Goal: Task Accomplishment & Management: Use online tool/utility

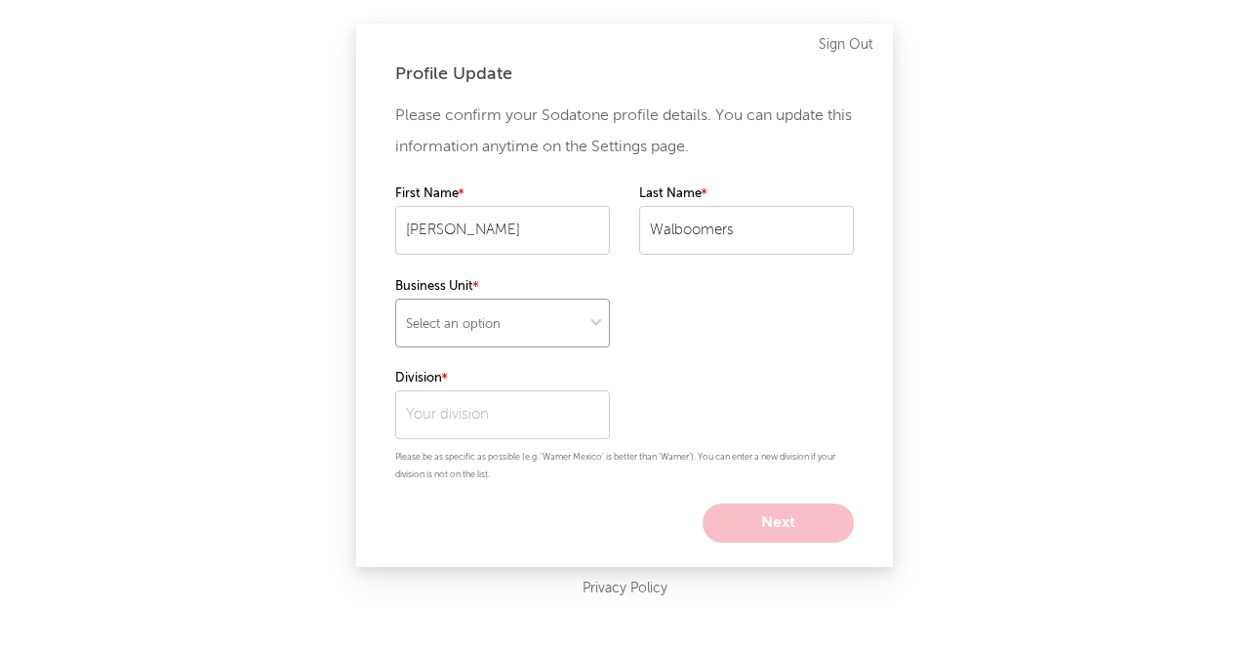
click at [494, 325] on select "Select an option" at bounding box center [502, 323] width 215 height 49
select select "other"
click at [395, 299] on select "Select an option" at bounding box center [502, 323] width 215 height 49
click at [576, 406] on input "text" at bounding box center [502, 414] width 215 height 49
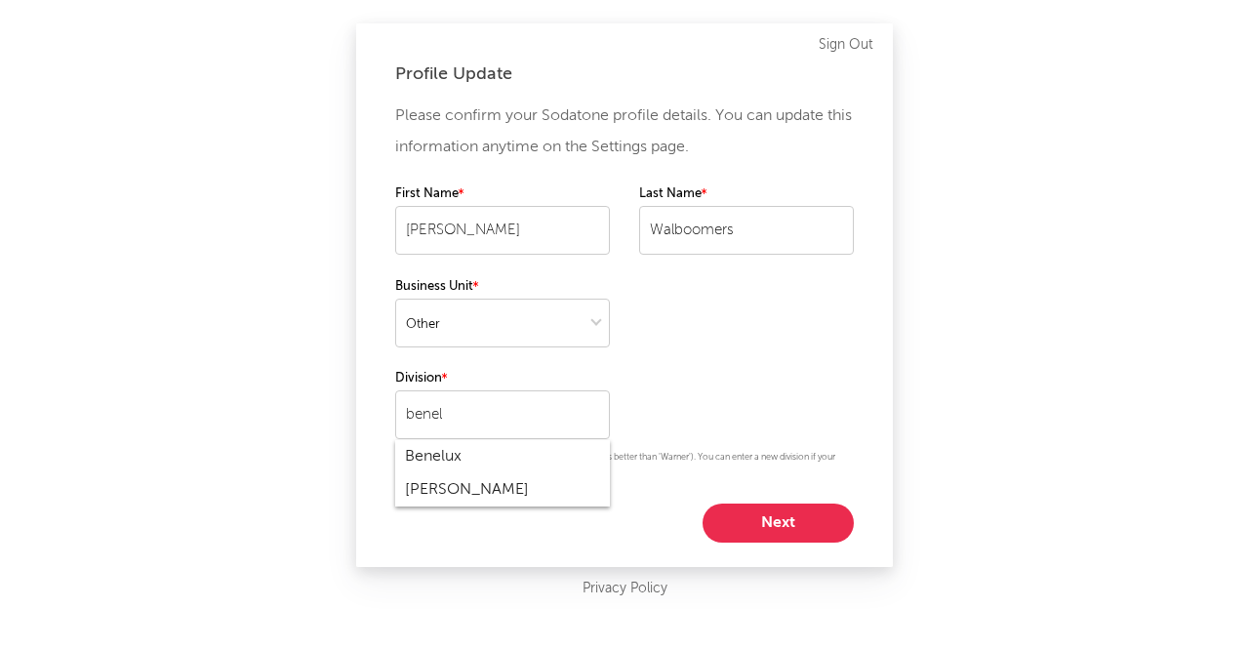
click at [540, 447] on div "Benelux" at bounding box center [502, 456] width 215 height 33
type input "Benelux"
click at [806, 530] on button "Next" at bounding box center [777, 522] width 151 height 39
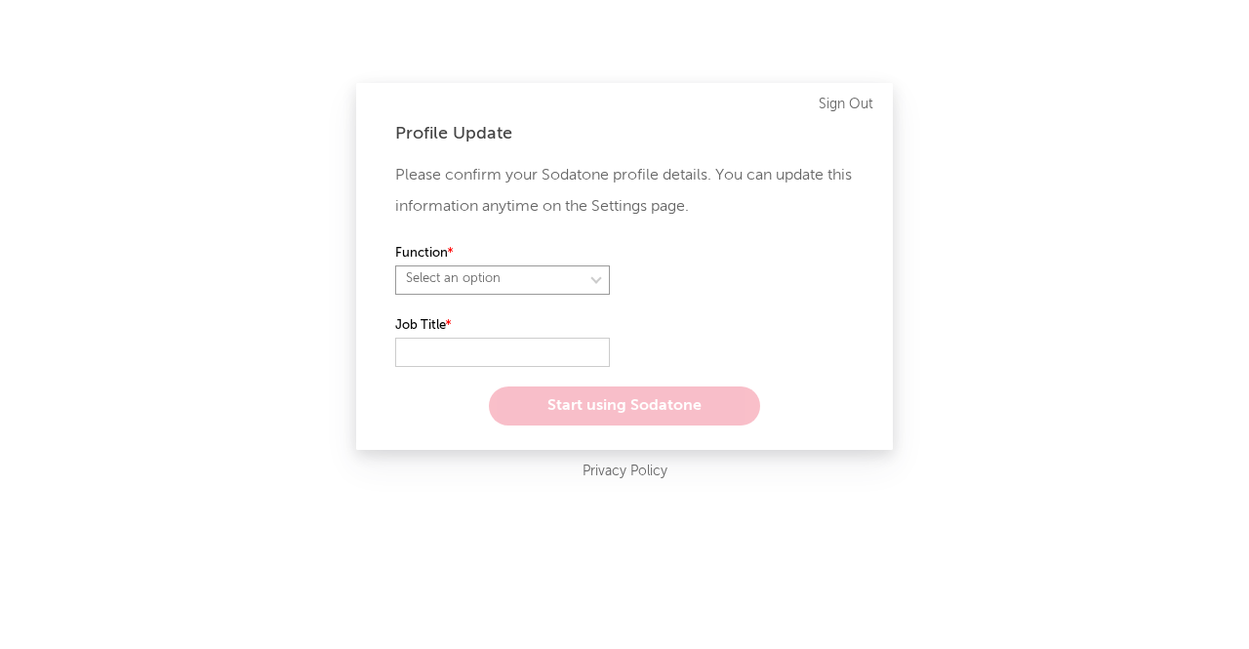
click at [484, 281] on select "Select an option" at bounding box center [502, 279] width 215 height 29
select select "other"
click at [395, 265] on select "Select an option" at bounding box center [502, 279] width 215 height 29
click at [451, 340] on input "text" at bounding box center [502, 352] width 215 height 29
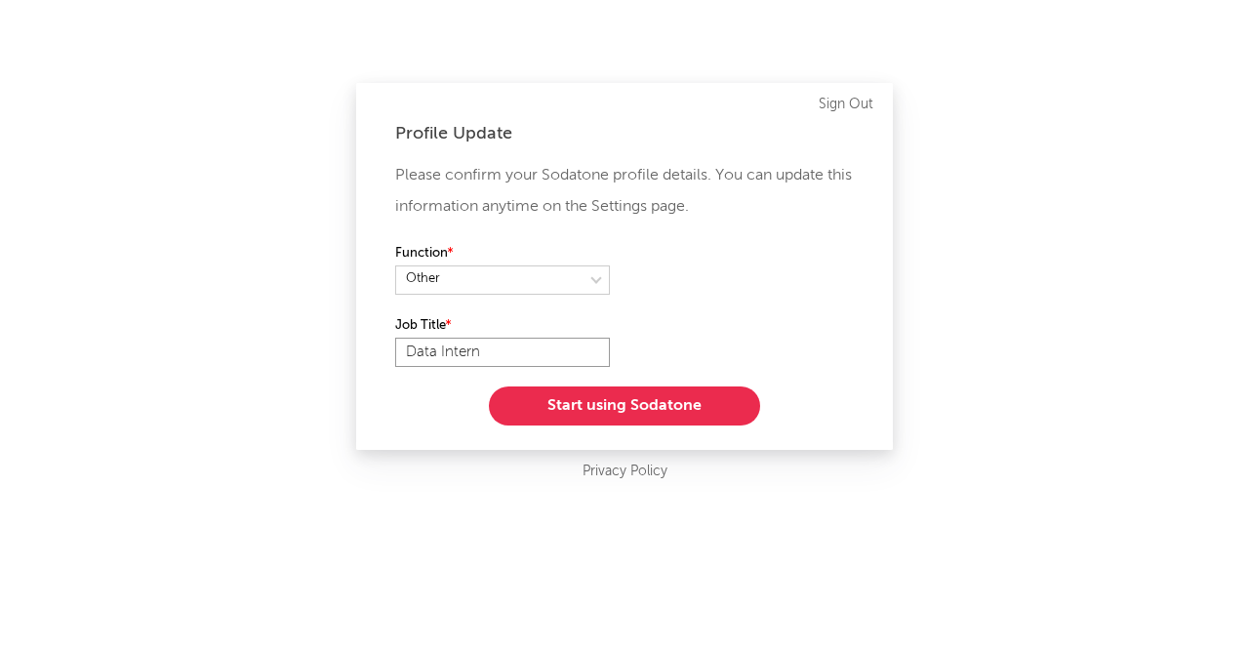
type input "Data Intern"
click at [610, 417] on button "Start using Sodatone" at bounding box center [624, 405] width 271 height 39
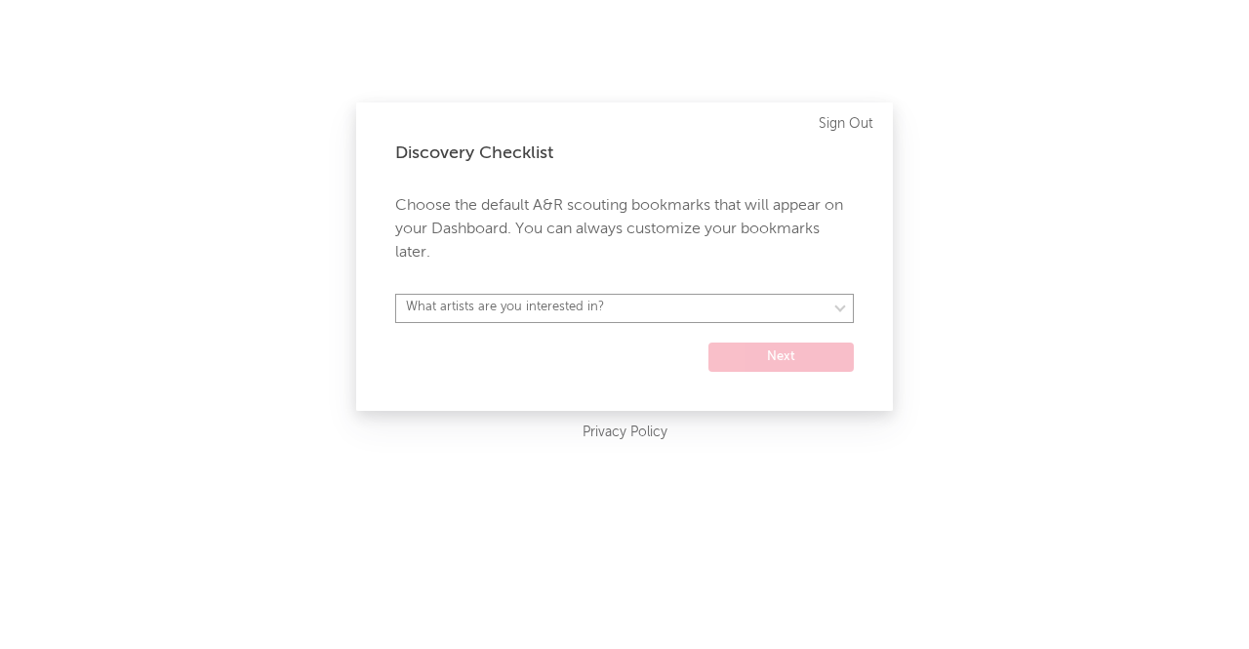
click at [581, 310] on select "What artists are you interested in? Argentina Asia General Australia Austria Be…" at bounding box center [624, 308] width 459 height 29
select select "28"
click at [395, 294] on select "What artists are you interested in? Argentina Asia General Australia Austria Be…" at bounding box center [624, 308] width 459 height 29
click at [748, 371] on button "Next" at bounding box center [780, 356] width 145 height 29
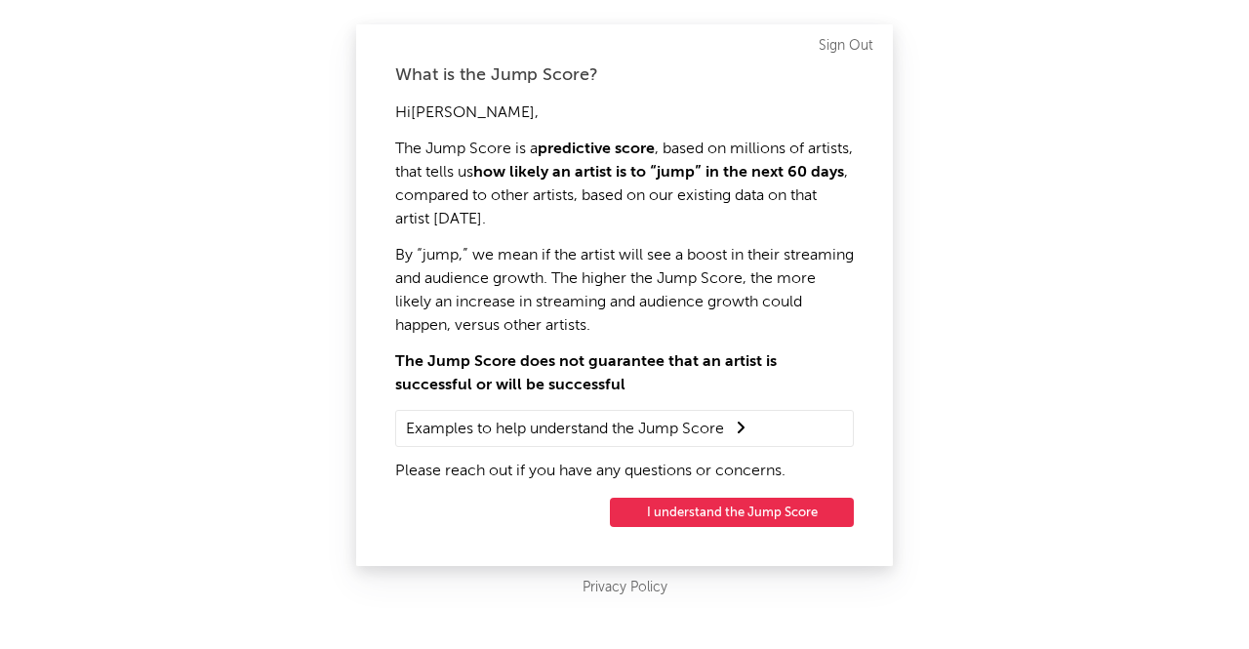
click at [655, 517] on button "I understand the Jump Score" at bounding box center [732, 512] width 244 height 29
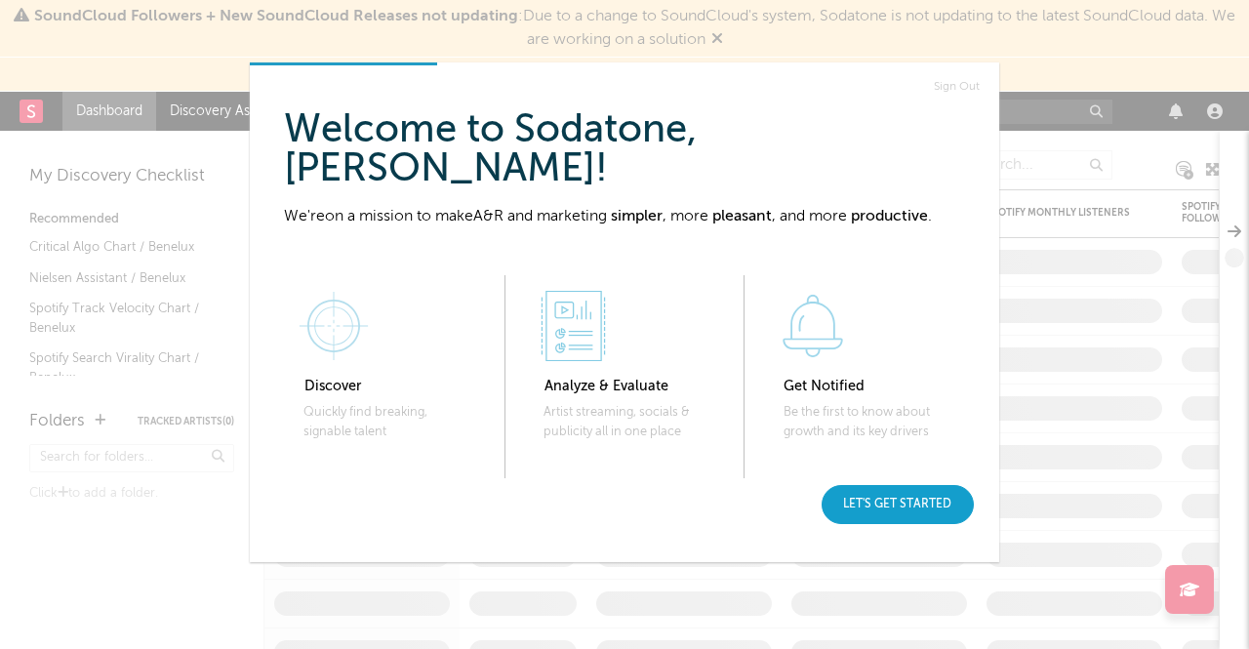
click at [905, 502] on div "Let's get started" at bounding box center [897, 504] width 152 height 39
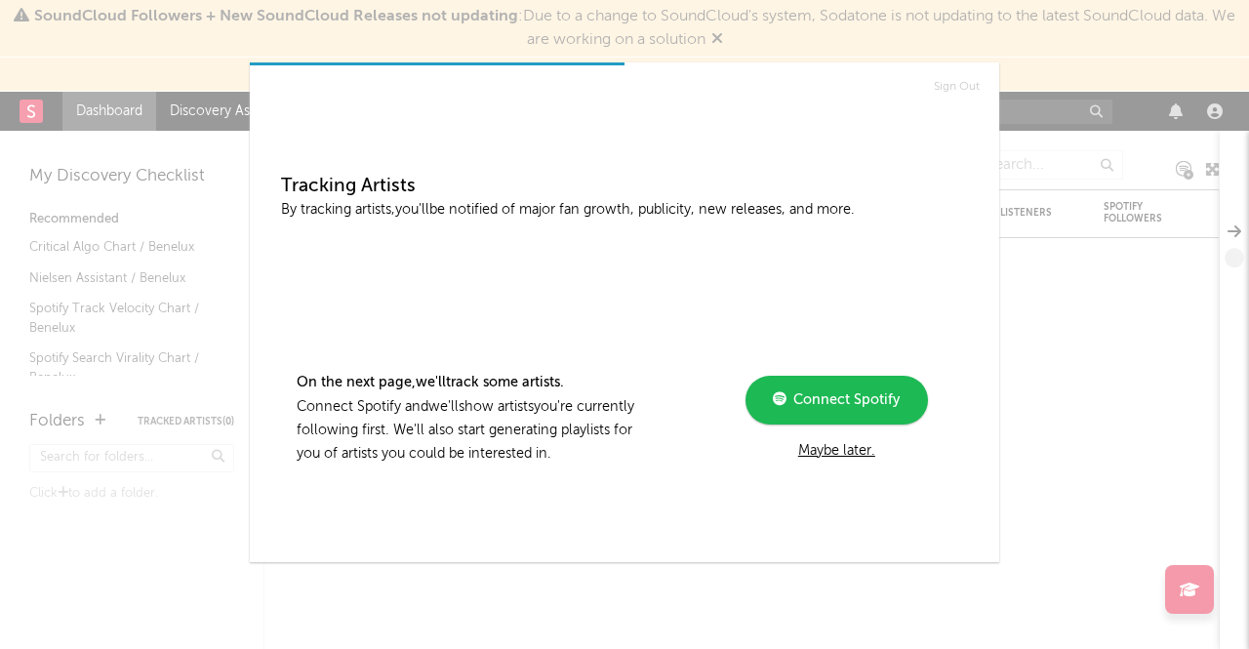
click at [859, 454] on div "Maybe later." at bounding box center [836, 450] width 262 height 23
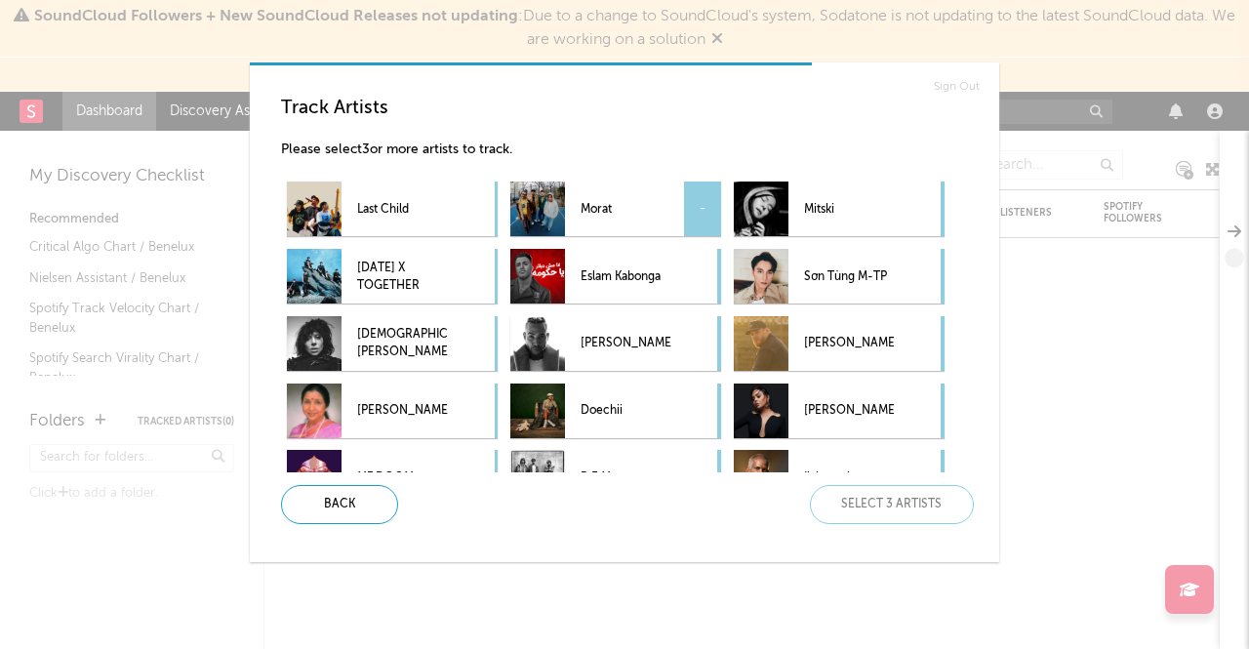
click at [630, 204] on p "Morat" at bounding box center [625, 209] width 90 height 44
click at [627, 405] on p "Doechii" at bounding box center [625, 411] width 90 height 44
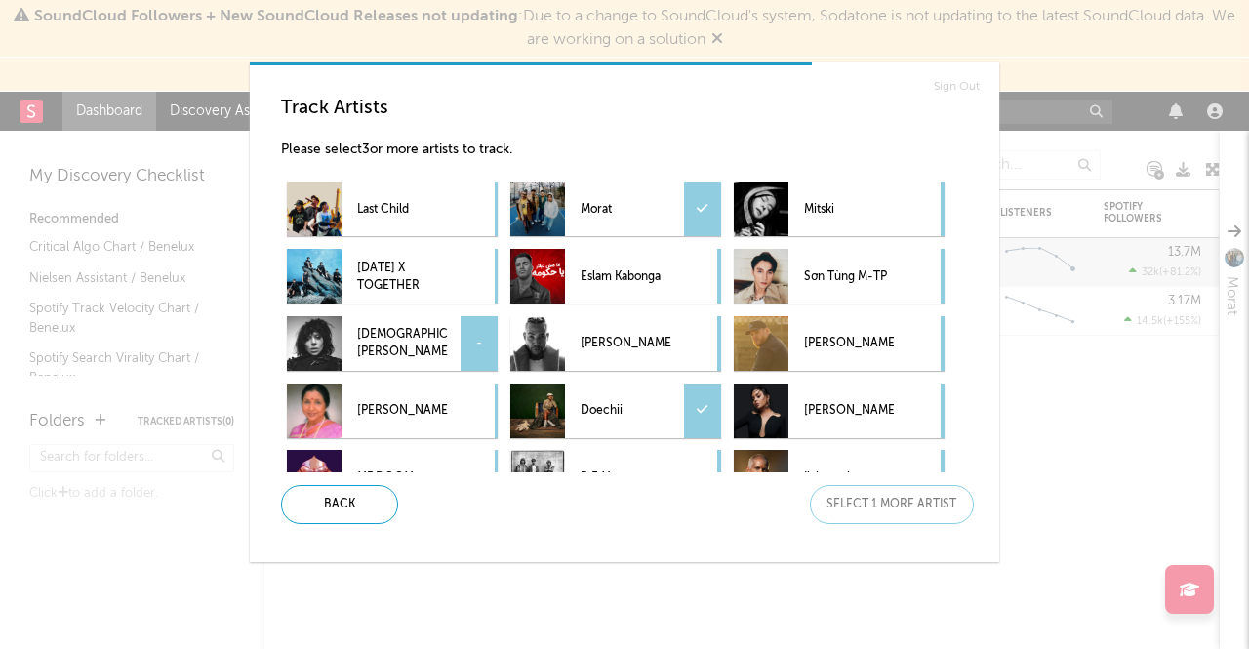
click at [434, 345] on p "Lady Gaga" at bounding box center [402, 344] width 90 height 44
click at [841, 520] on div "Next" at bounding box center [892, 504] width 164 height 39
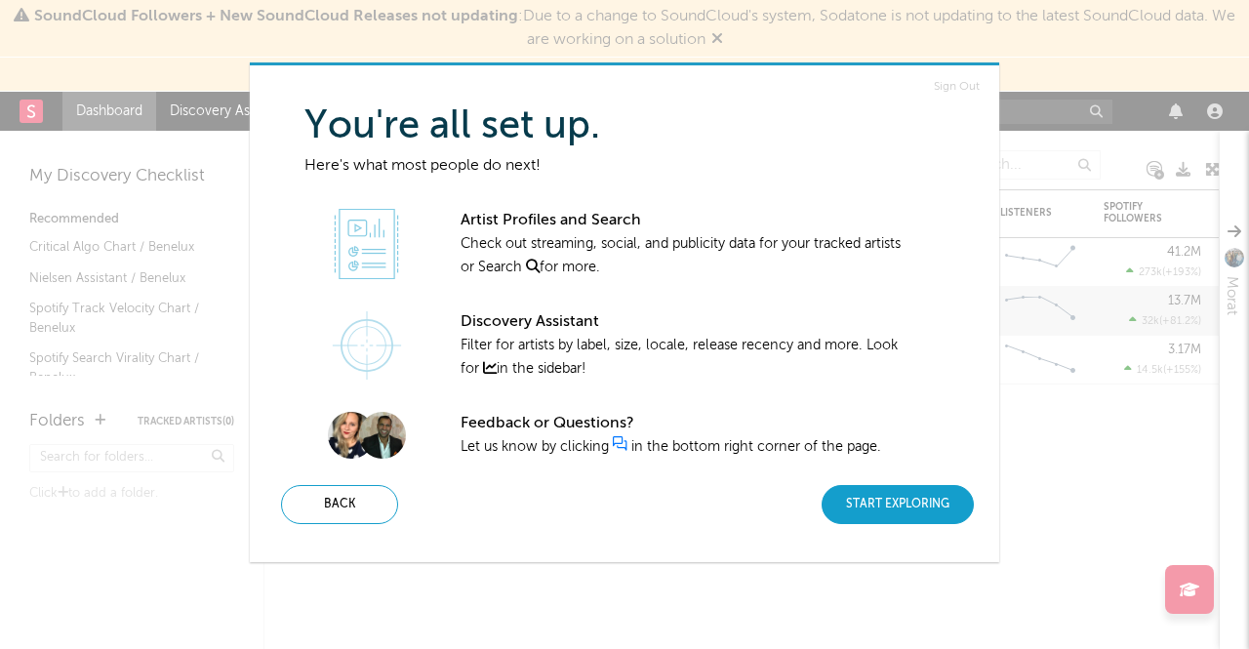
click at [913, 521] on div "Start Exploring" at bounding box center [897, 504] width 152 height 39
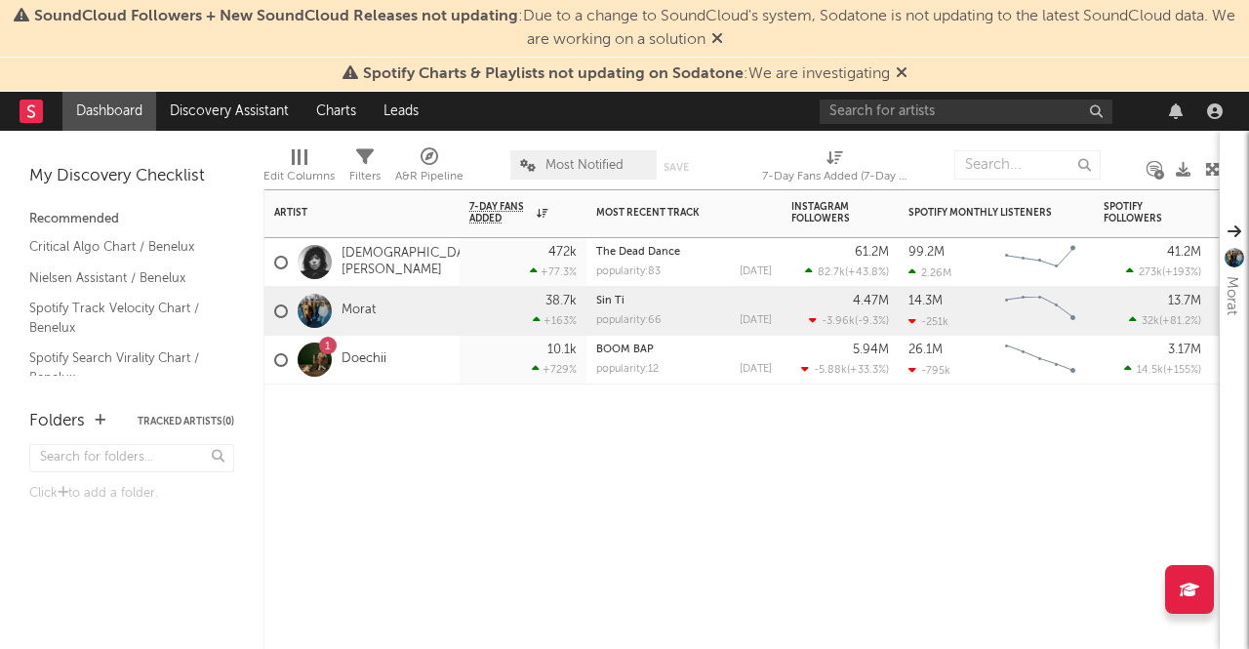
click at [322, 341] on div "1" at bounding box center [328, 346] width 18 height 18
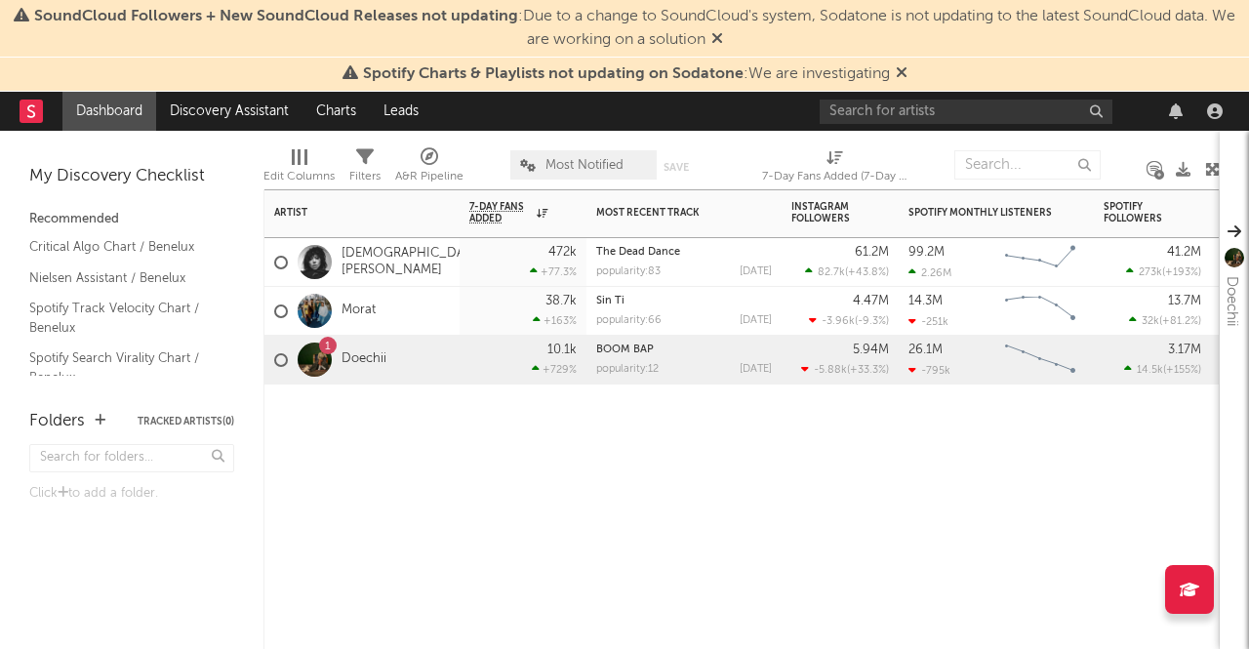
click at [325, 346] on div "1" at bounding box center [328, 346] width 6 height 0
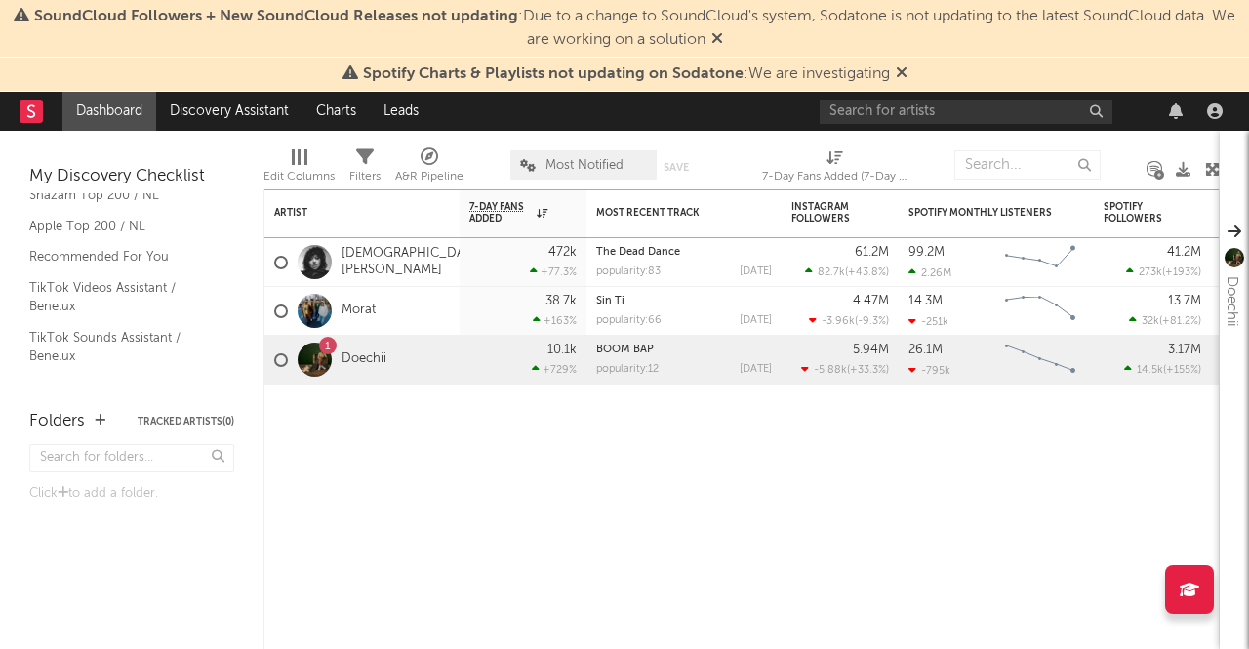
click at [900, 69] on icon at bounding box center [902, 72] width 12 height 16
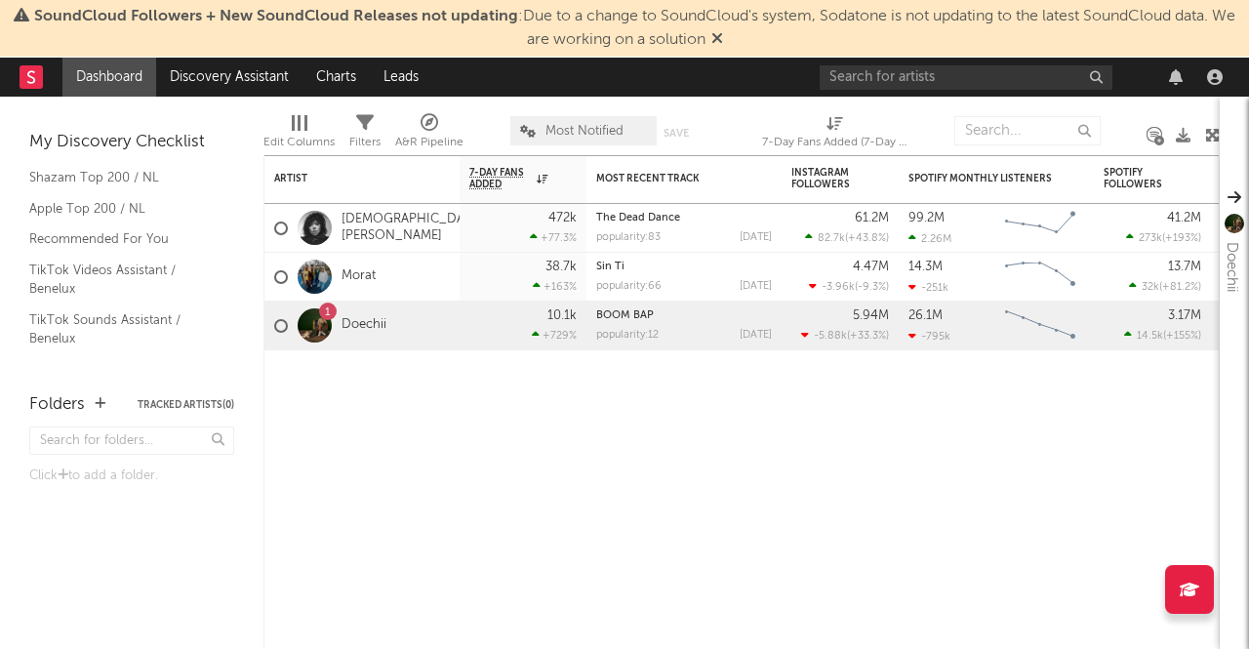
click at [714, 44] on span "SoundCloud Followers + New SoundCloud Releases not updating : Due to a change t…" at bounding box center [634, 28] width 1201 height 39
click at [723, 36] on icon at bounding box center [717, 38] width 12 height 16
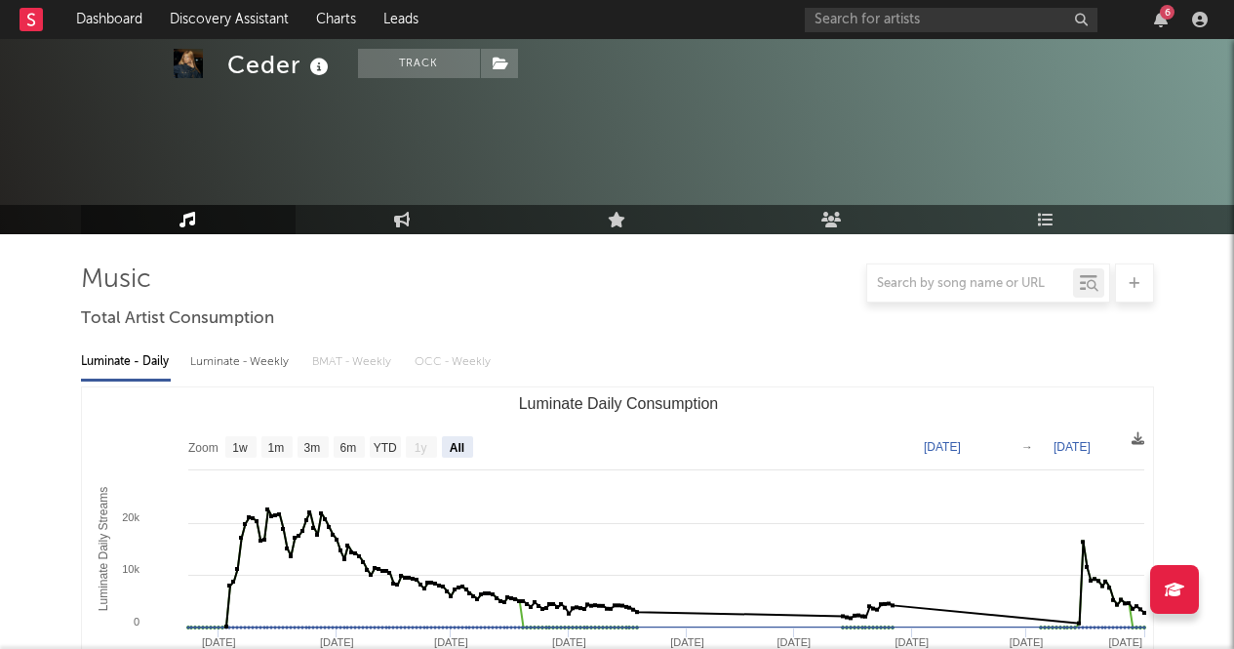
select select "All"
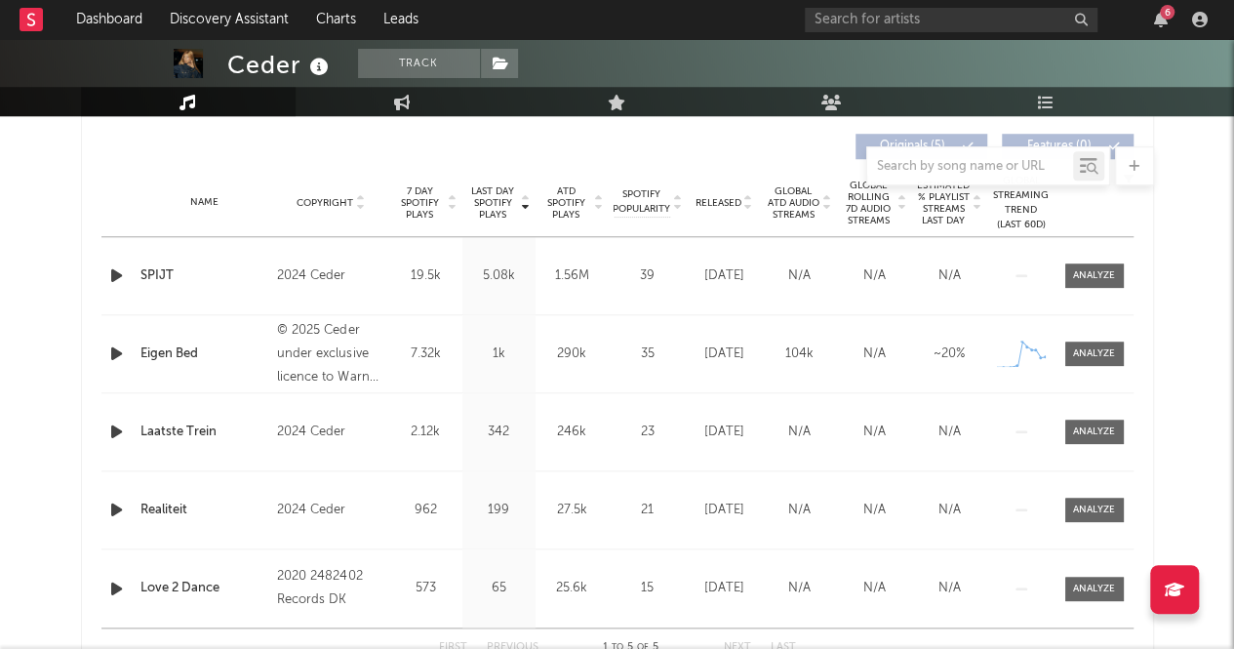
scroll to position [739, 0]
click at [302, 567] on div "Internet connection lost." at bounding box center [172, 582] width 304 height 62
click at [780, 165] on div at bounding box center [617, 165] width 1073 height 39
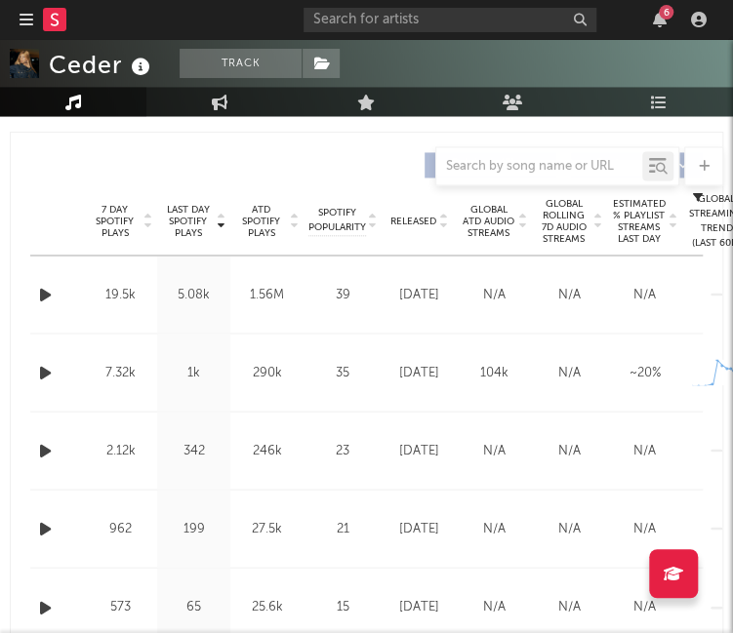
scroll to position [833, 0]
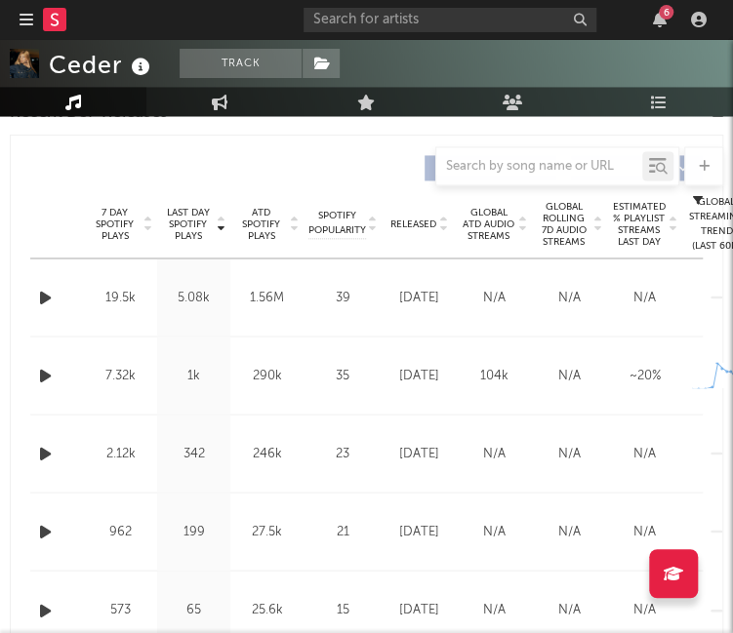
click at [260, 215] on span "ATD Spotify Plays" at bounding box center [261, 224] width 52 height 35
click at [298, 182] on div at bounding box center [366, 165] width 713 height 39
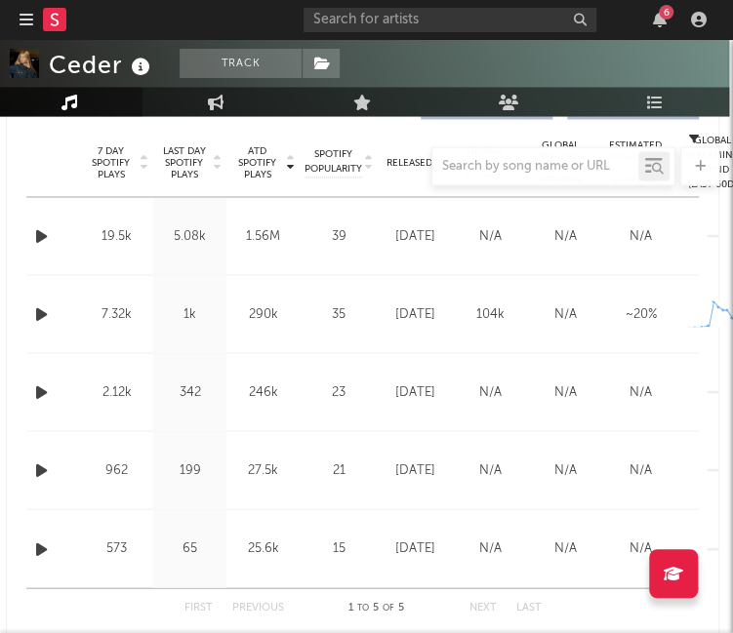
scroll to position [896, 4]
